Goal: Task Accomplishment & Management: Manage account settings

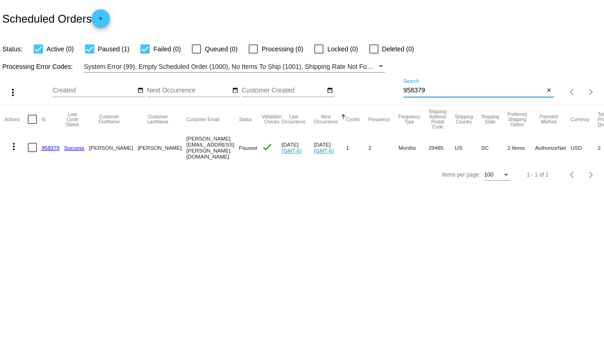
drag, startPoint x: 432, startPoint y: 90, endPoint x: 382, endPoint y: 93, distance: 50.5
click at [382, 93] on div "more_vert Sep Jan Feb Mar [DATE]" at bounding box center [302, 89] width 604 height 33
type input "764915"
click at [27, 147] on mat-cell "more_vert" at bounding box center [16, 146] width 23 height 27
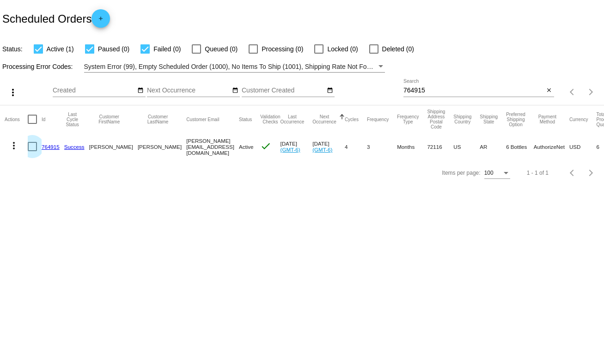
click at [31, 148] on div at bounding box center [32, 146] width 9 height 9
click at [32, 151] on input "checkbox" at bounding box center [32, 151] width 0 height 0
checkbox input "true"
click at [11, 146] on mat-icon "more_vert" at bounding box center [13, 145] width 11 height 11
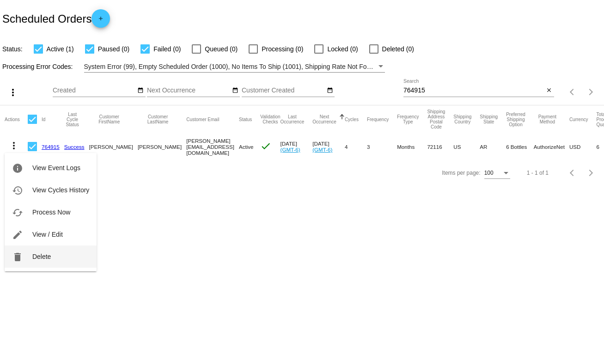
click at [39, 255] on span "Delete" at bounding box center [41, 256] width 18 height 7
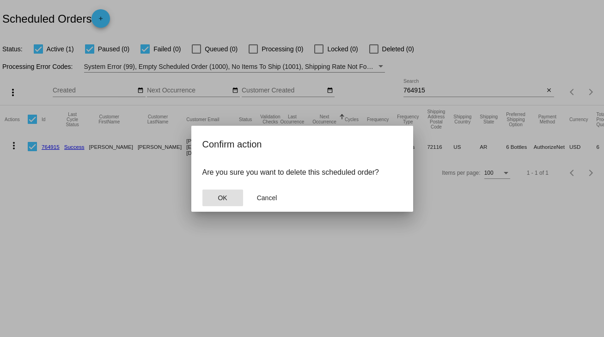
click at [218, 197] on span "OK" at bounding box center [222, 197] width 9 height 7
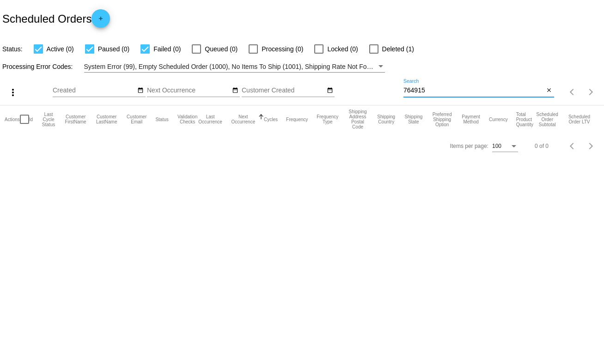
drag, startPoint x: 432, startPoint y: 89, endPoint x: 382, endPoint y: 94, distance: 50.1
click at [382, 94] on div "more_vert Sep Jan Feb Mar [DATE]" at bounding box center [302, 89] width 604 height 33
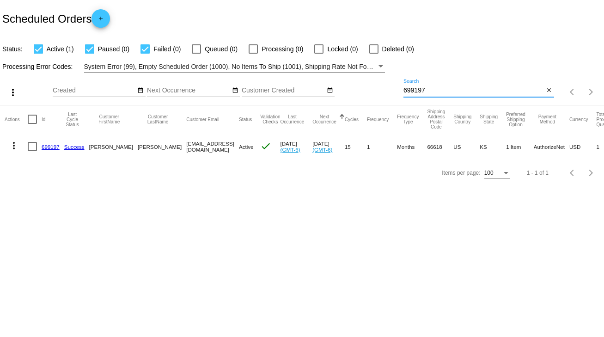
type input "699197"
click at [48, 146] on link "699197" at bounding box center [51, 147] width 18 height 6
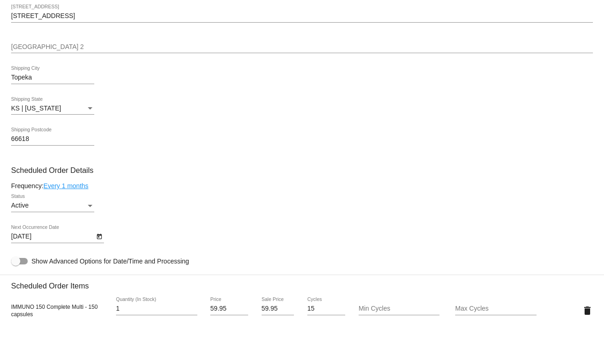
scroll to position [407, 0]
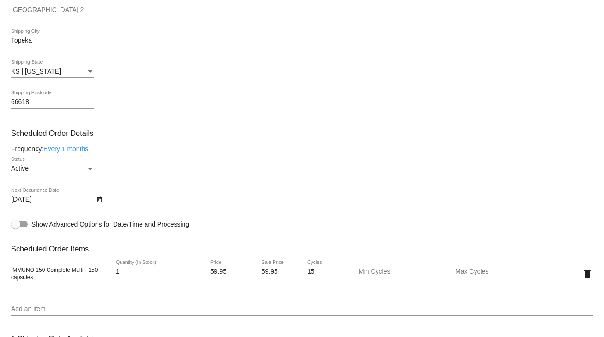
click at [99, 202] on icon "Open calendar" at bounding box center [99, 199] width 6 height 11
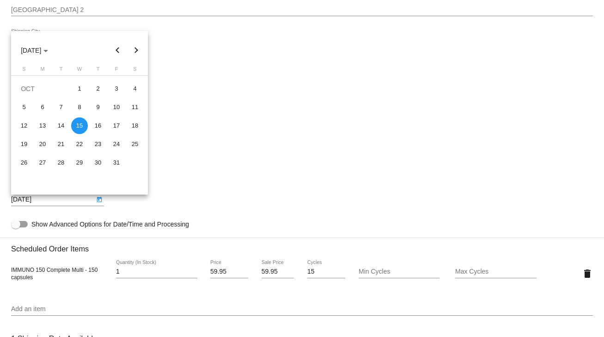
click at [137, 51] on button "Next month" at bounding box center [136, 50] width 18 height 18
click at [132, 125] on div "15" at bounding box center [135, 125] width 17 height 17
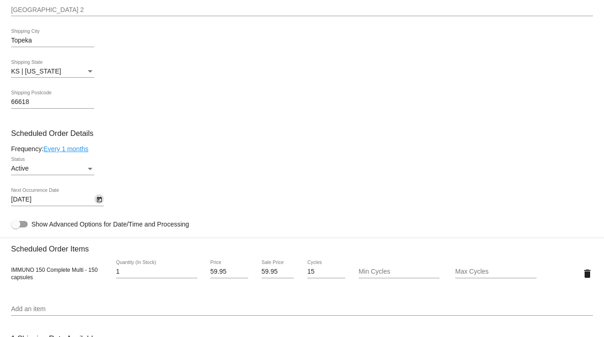
click at [98, 201] on icon "Open calendar" at bounding box center [99, 199] width 6 height 11
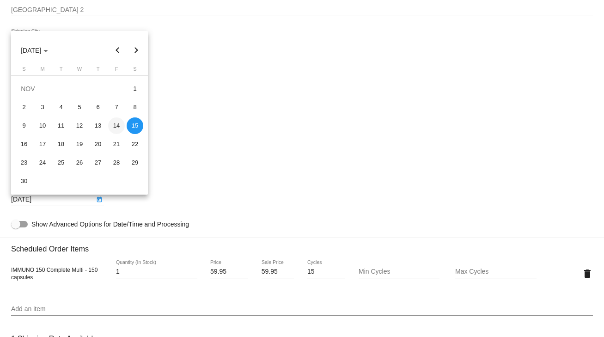
click at [116, 129] on div "14" at bounding box center [116, 125] width 17 height 17
type input "11/14/2025"
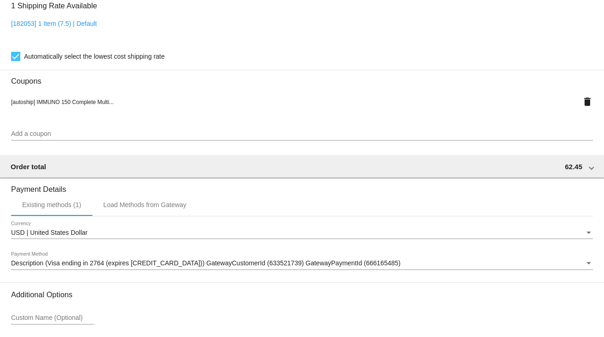
scroll to position [819, 0]
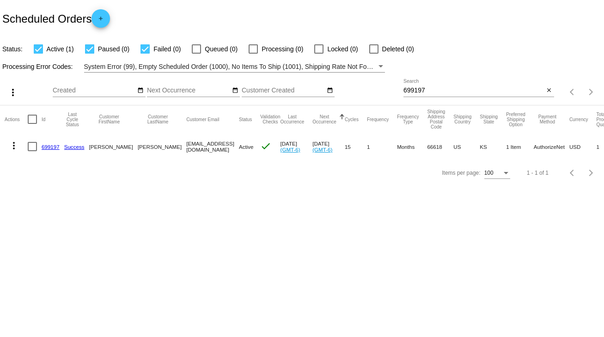
click at [52, 147] on link "699197" at bounding box center [51, 147] width 18 height 6
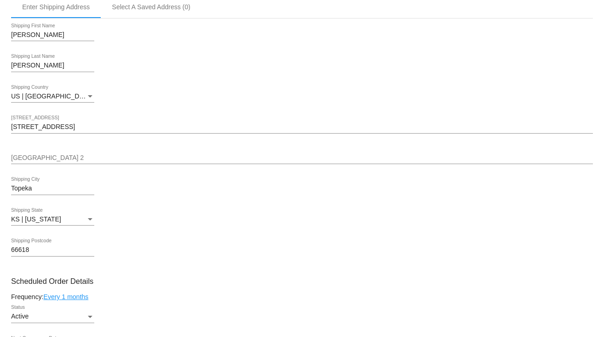
scroll to position [333, 0]
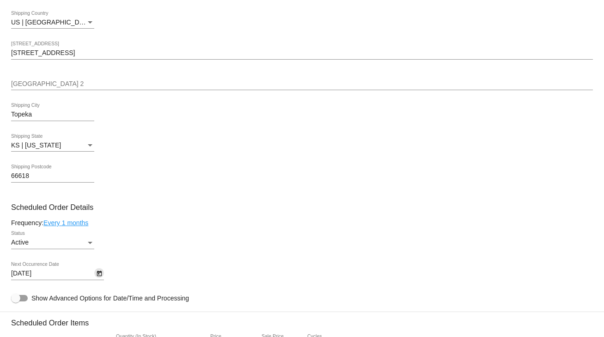
click at [98, 274] on icon "Open calendar" at bounding box center [99, 274] width 5 height 6
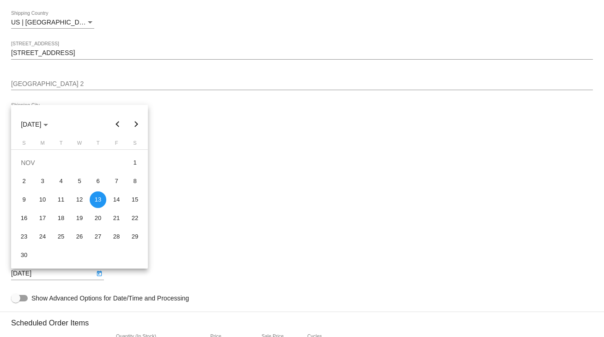
click at [134, 203] on div "15" at bounding box center [135, 199] width 17 height 17
type input "11/15/2025"
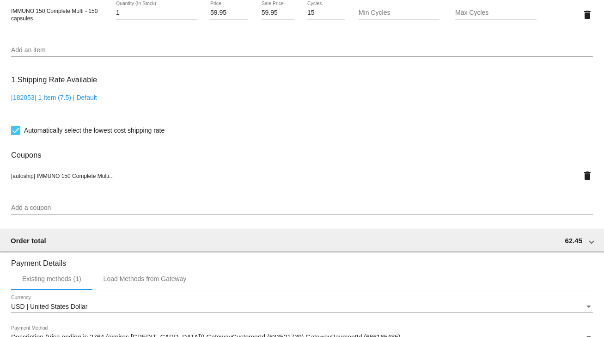
scroll to position [819, 0]
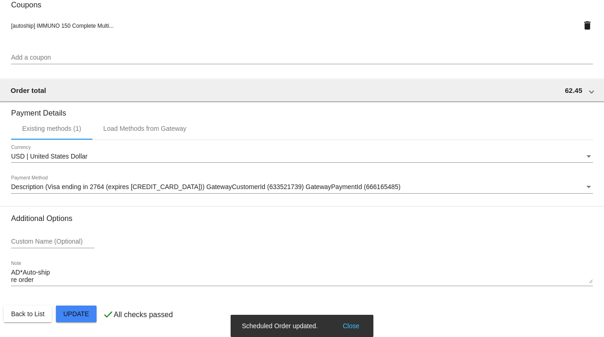
scroll to position [634, 0]
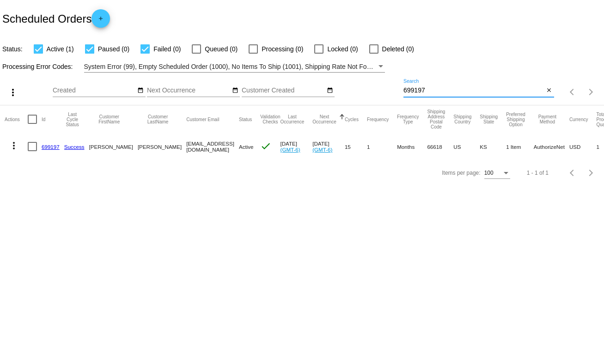
drag, startPoint x: 428, startPoint y: 89, endPoint x: 371, endPoint y: 91, distance: 56.9
click at [371, 91] on div "more_vert Sep Jan Feb Mar [DATE]" at bounding box center [302, 89] width 604 height 33
type input "769141"
click at [47, 146] on link "769141" at bounding box center [51, 147] width 18 height 6
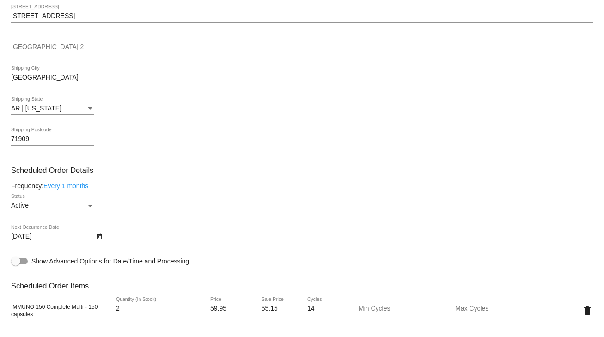
scroll to position [444, 0]
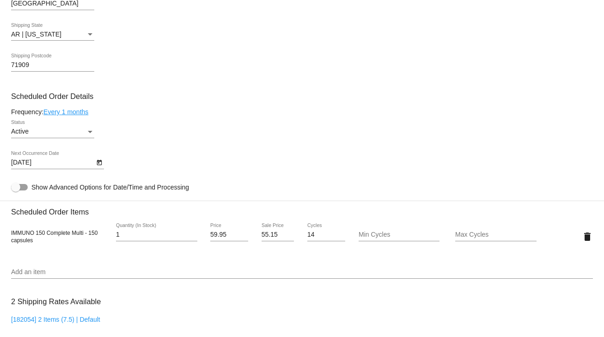
type input "1"
click at [191, 237] on input "1" at bounding box center [156, 234] width 81 height 7
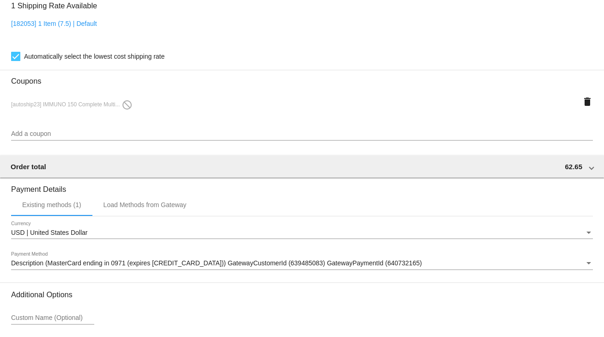
scroll to position [819, 0]
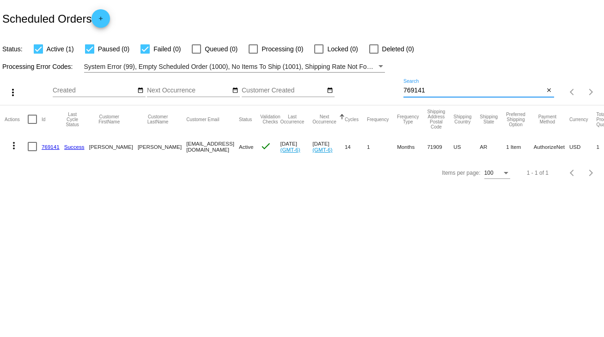
drag, startPoint x: 436, startPoint y: 90, endPoint x: 372, endPoint y: 99, distance: 65.0
click at [372, 99] on div "more_vert Sep Jan Feb Mar [DATE]" at bounding box center [302, 89] width 604 height 33
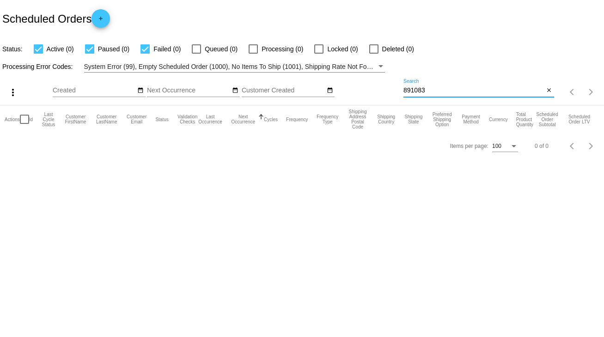
drag, startPoint x: 429, startPoint y: 89, endPoint x: 384, endPoint y: 89, distance: 45.3
click at [384, 89] on div "more_vert Sep Jan Feb Mar [DATE]" at bounding box center [302, 89] width 604 height 33
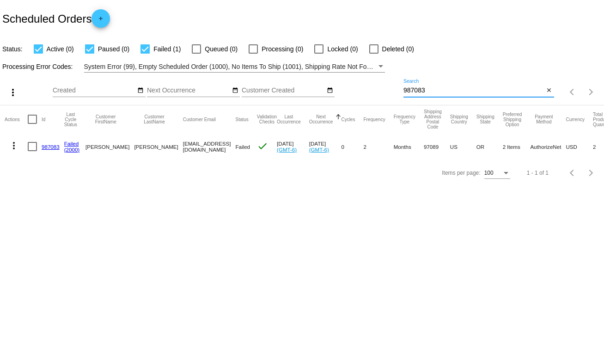
type input "987083"
click at [47, 145] on link "987083" at bounding box center [51, 147] width 18 height 6
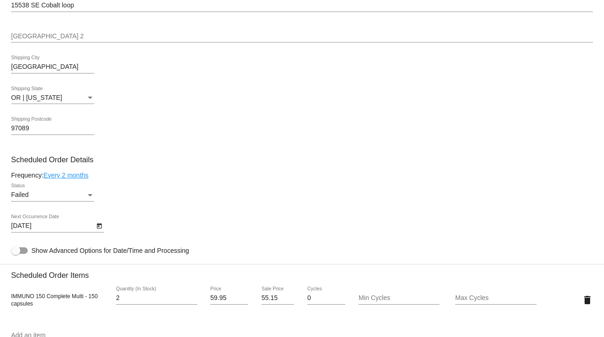
scroll to position [444, 0]
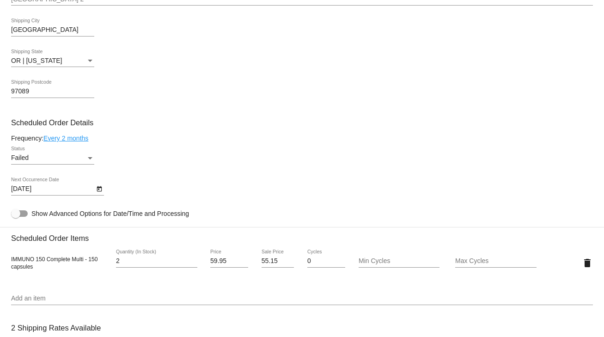
click at [51, 161] on div "Failed" at bounding box center [48, 157] width 75 height 7
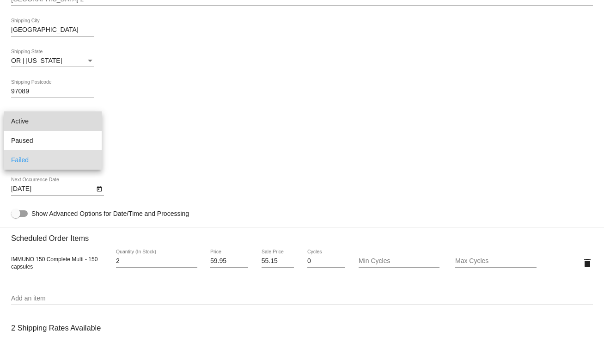
click at [24, 120] on span "Active" at bounding box center [52, 120] width 83 height 19
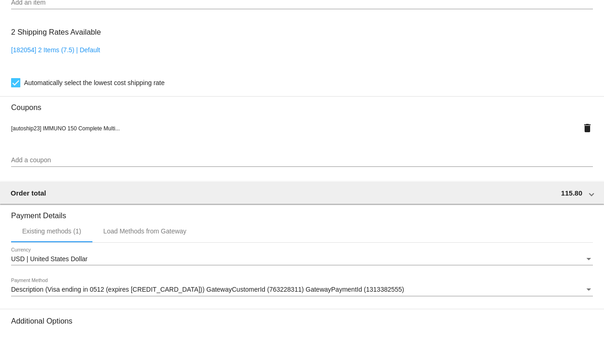
scroll to position [845, 0]
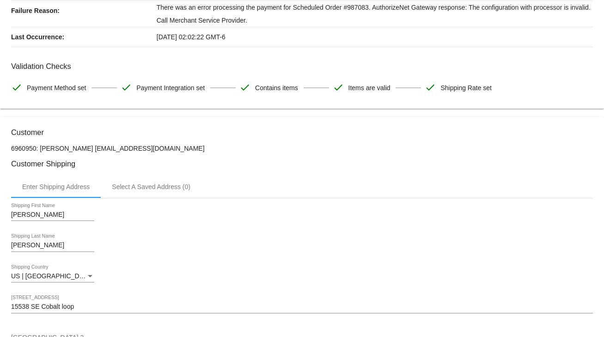
scroll to position [0, 0]
